Goal: Information Seeking & Learning: Check status

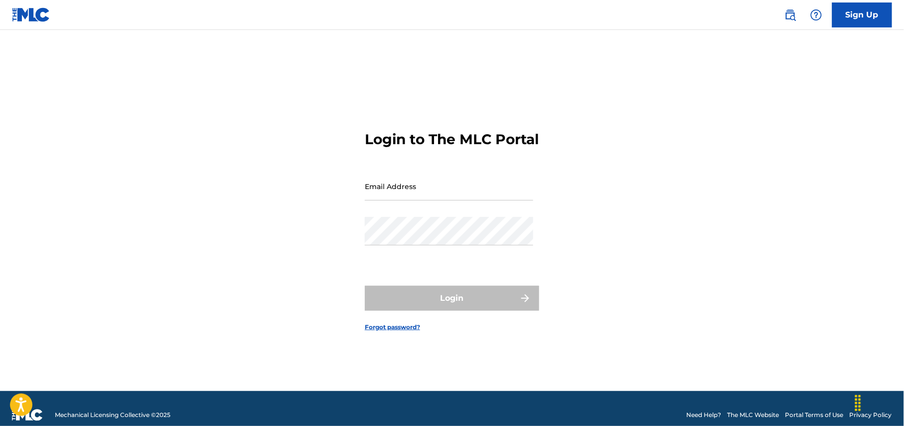
click at [448, 184] on input "Email Address" at bounding box center [449, 186] width 168 height 28
click at [447, 200] on input "Email Address" at bounding box center [449, 186] width 168 height 28
type input "[EMAIL_ADDRESS][DOMAIN_NAME]"
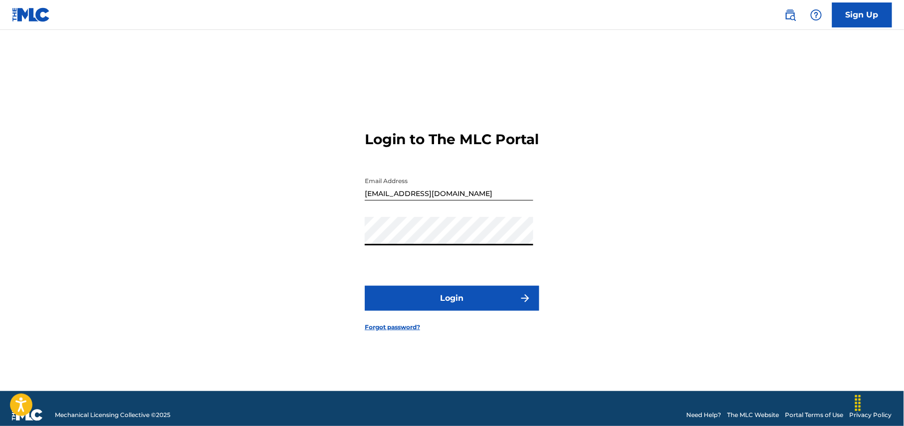
click at [447, 298] on button "Login" at bounding box center [452, 298] width 174 height 25
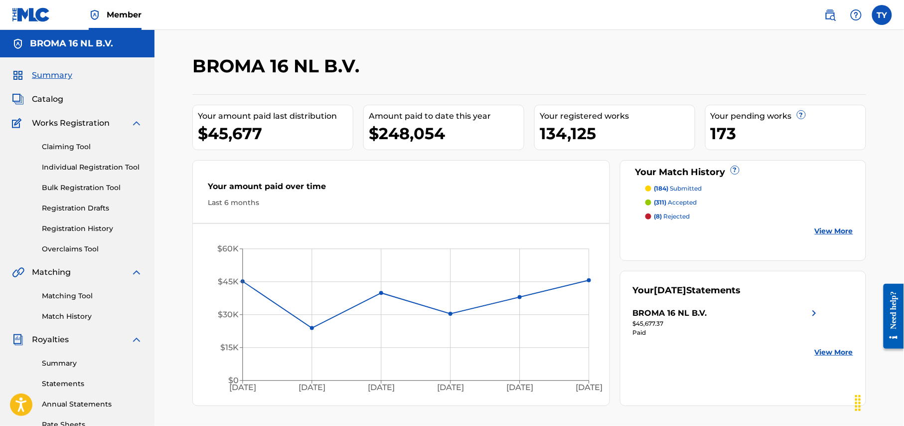
click at [664, 219] on p "(8) rejected" at bounding box center [672, 216] width 36 height 9
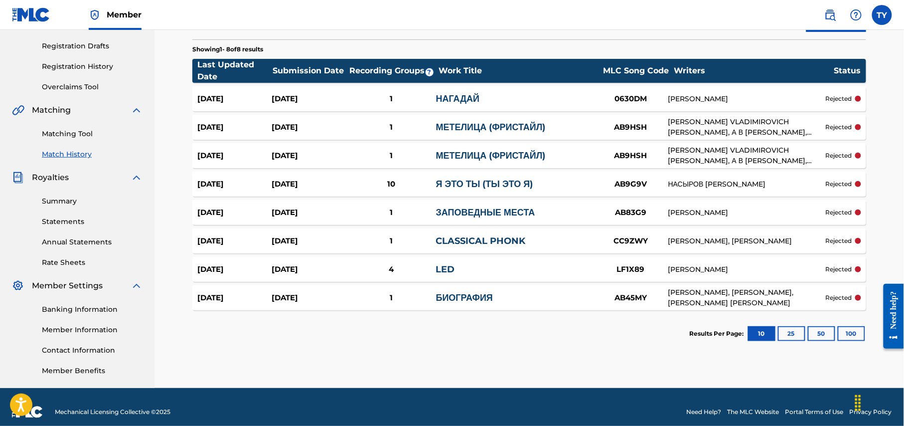
scroll to position [171, 0]
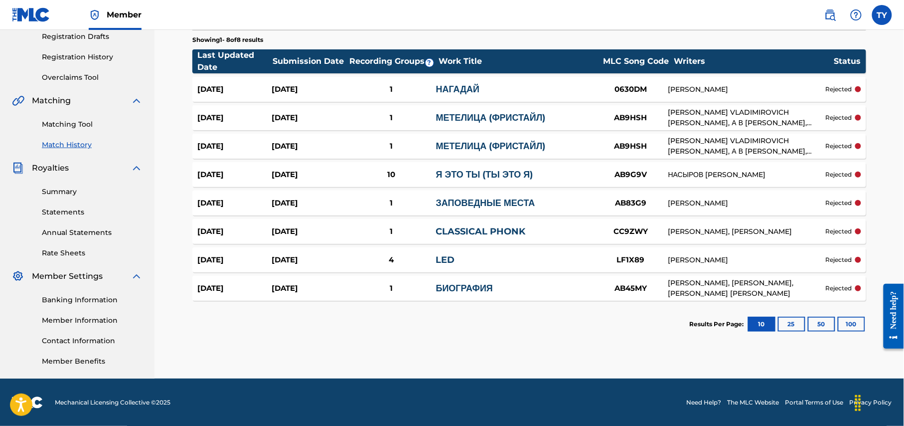
click at [66, 145] on link "Match History" at bounding box center [92, 145] width 101 height 10
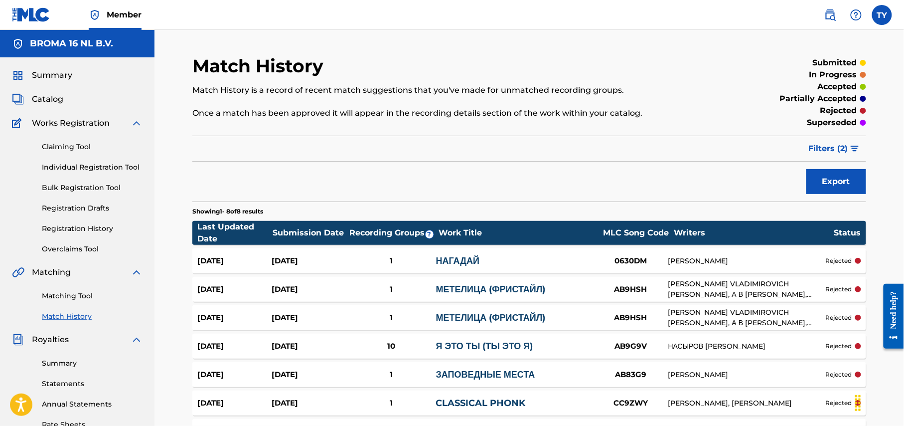
click at [832, 144] on span "Filters ( 2 )" at bounding box center [828, 149] width 39 height 12
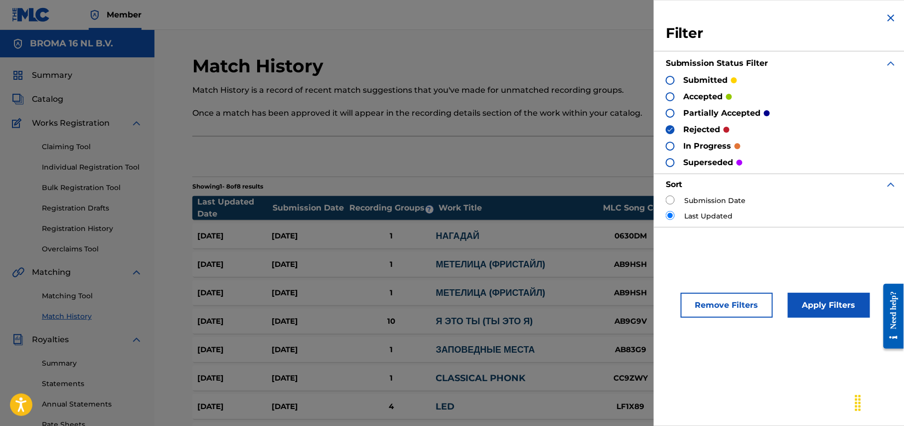
click at [669, 82] on div at bounding box center [670, 80] width 9 height 9
click at [669, 126] on img at bounding box center [670, 129] width 7 height 7
click at [670, 81] on img at bounding box center [670, 80] width 7 height 7
click at [826, 301] on button "Apply Filters" at bounding box center [829, 305] width 82 height 25
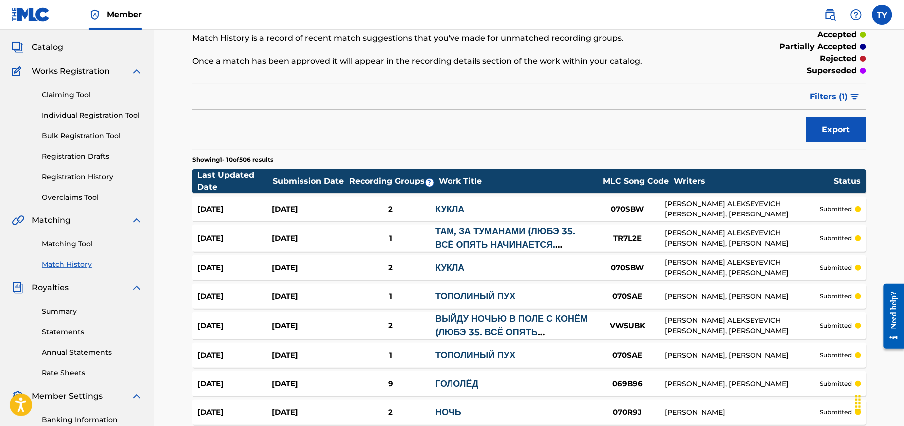
scroll to position [208, 0]
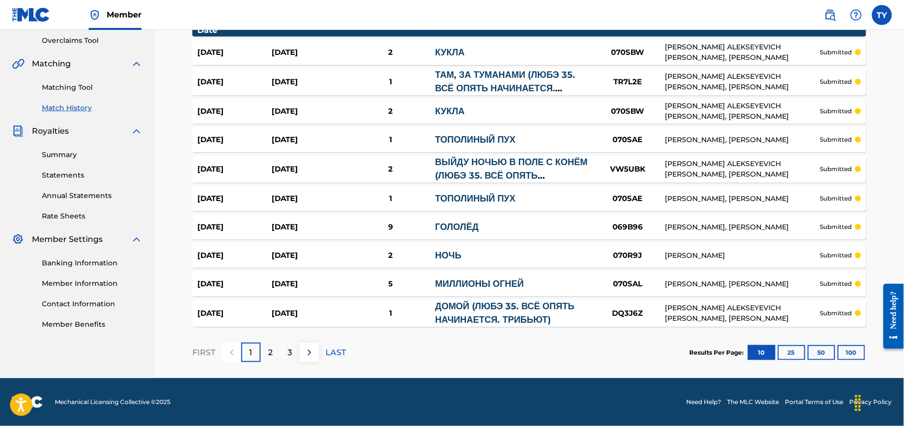
click at [846, 351] on button "100" at bounding box center [851, 352] width 27 height 15
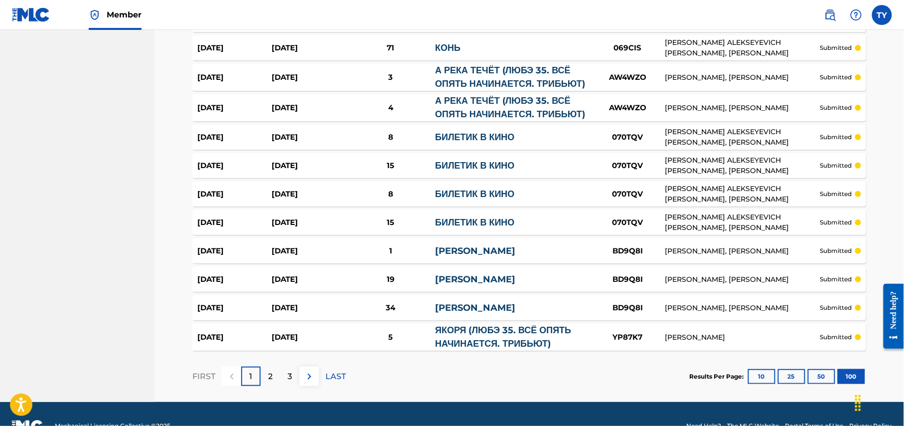
scroll to position [2800, 0]
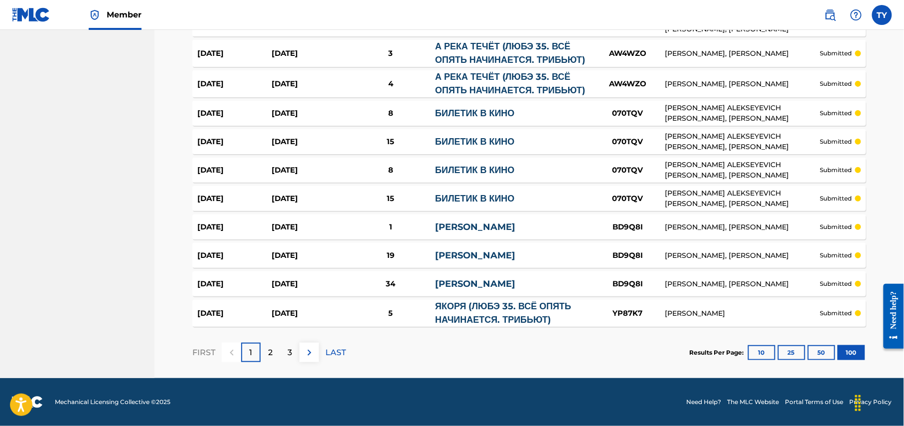
click at [269, 355] on p "2" at bounding box center [270, 352] width 4 height 12
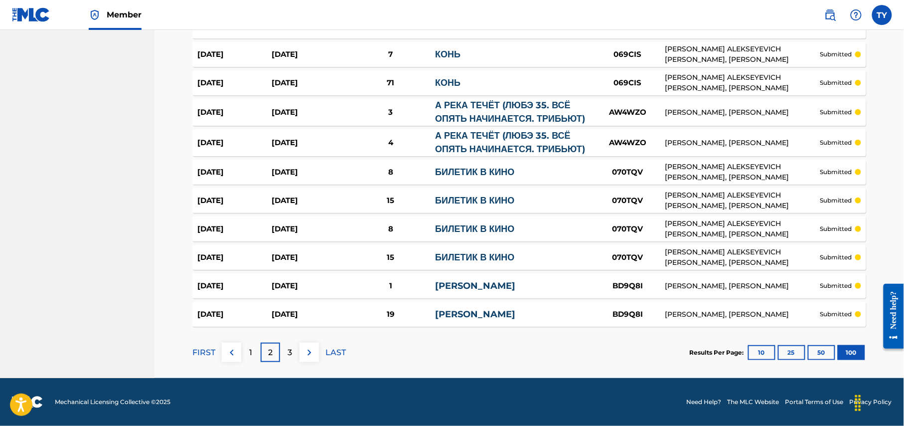
scroll to position [2805, 0]
click at [290, 353] on p "3" at bounding box center [290, 352] width 4 height 12
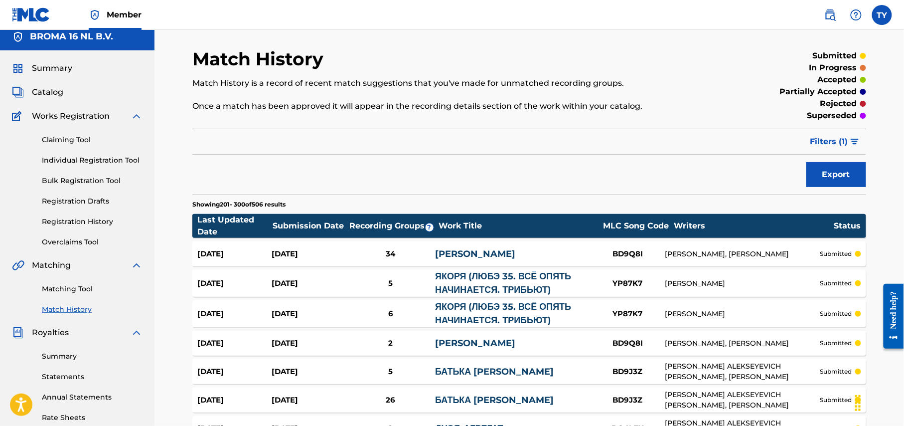
scroll to position [0, 0]
